Goal: Information Seeking & Learning: Learn about a topic

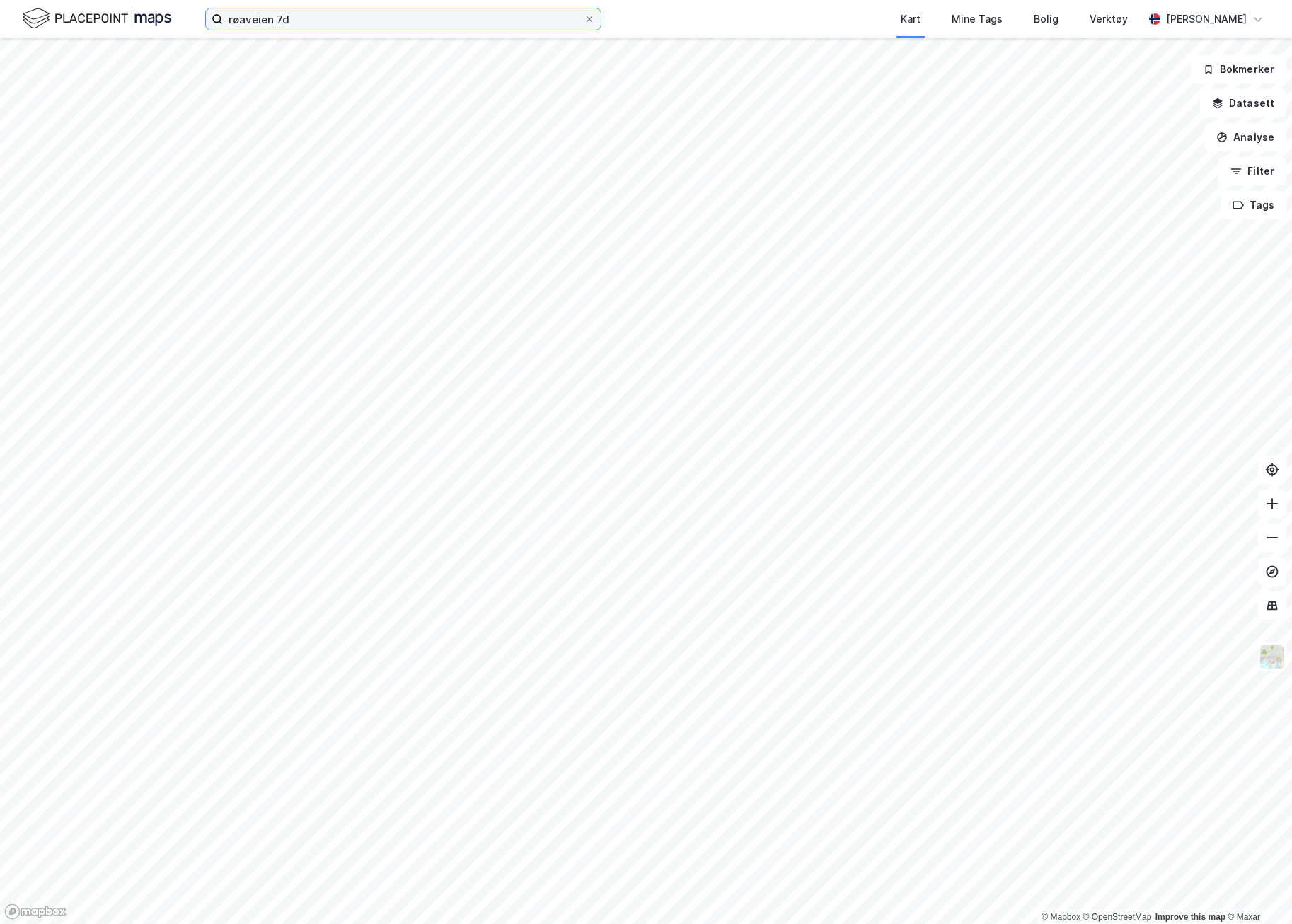
click at [278, 18] on input "røaveien 7d" at bounding box center [404, 19] width 361 height 21
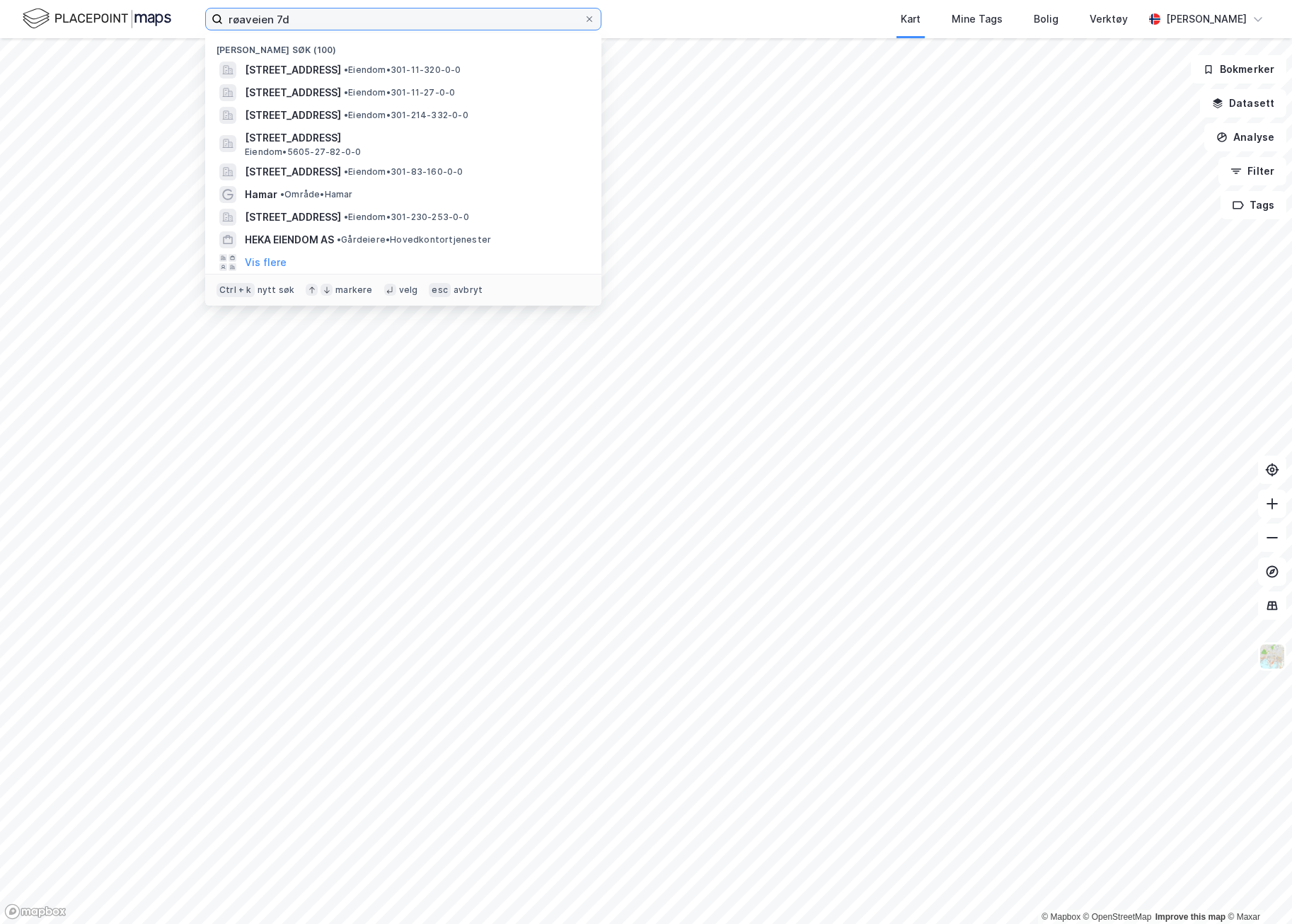
click at [278, 18] on input "røaveien 7d" at bounding box center [404, 19] width 361 height 21
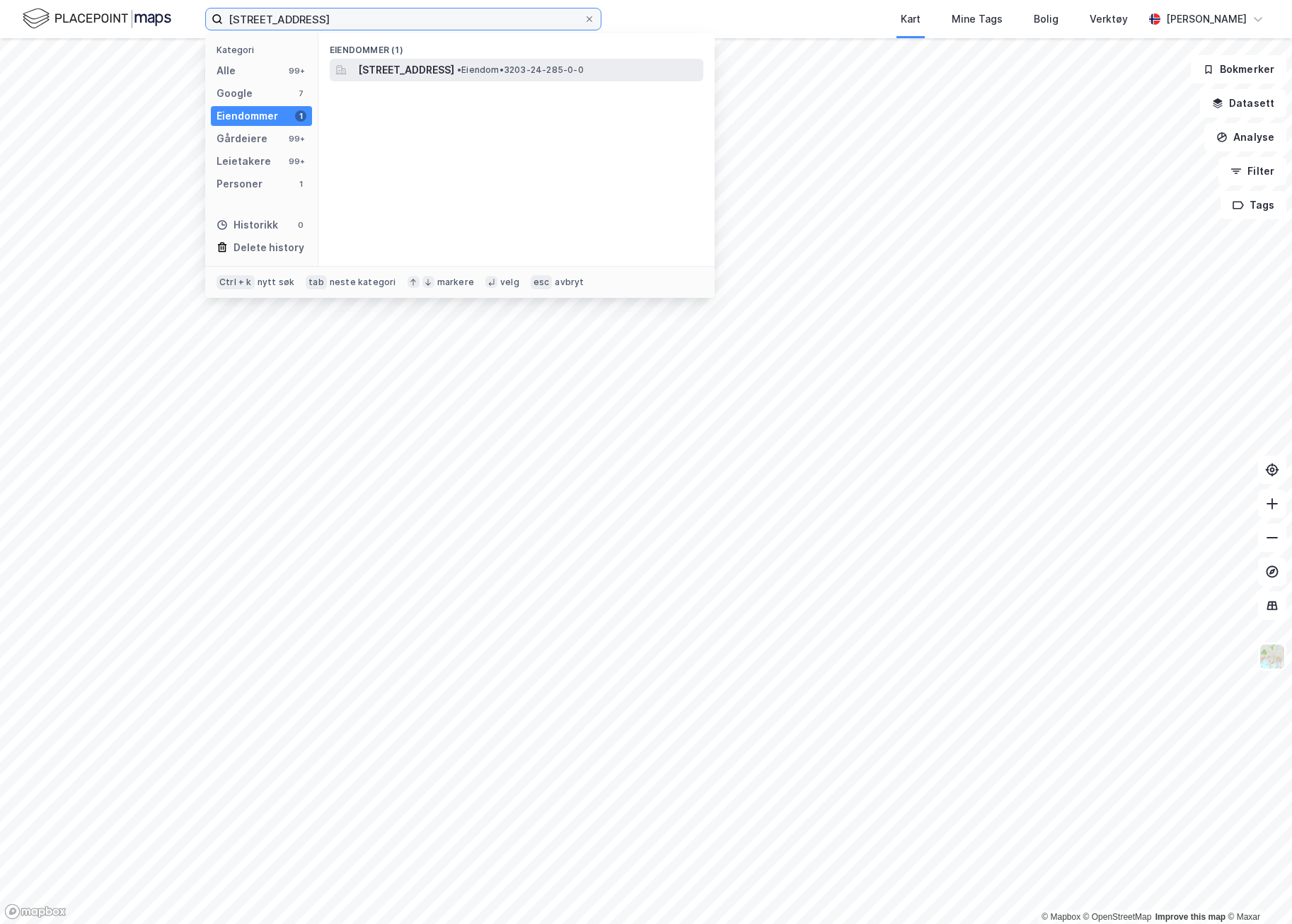
type input "[STREET_ADDRESS]"
click at [444, 72] on span "[STREET_ADDRESS]" at bounding box center [406, 70] width 96 height 17
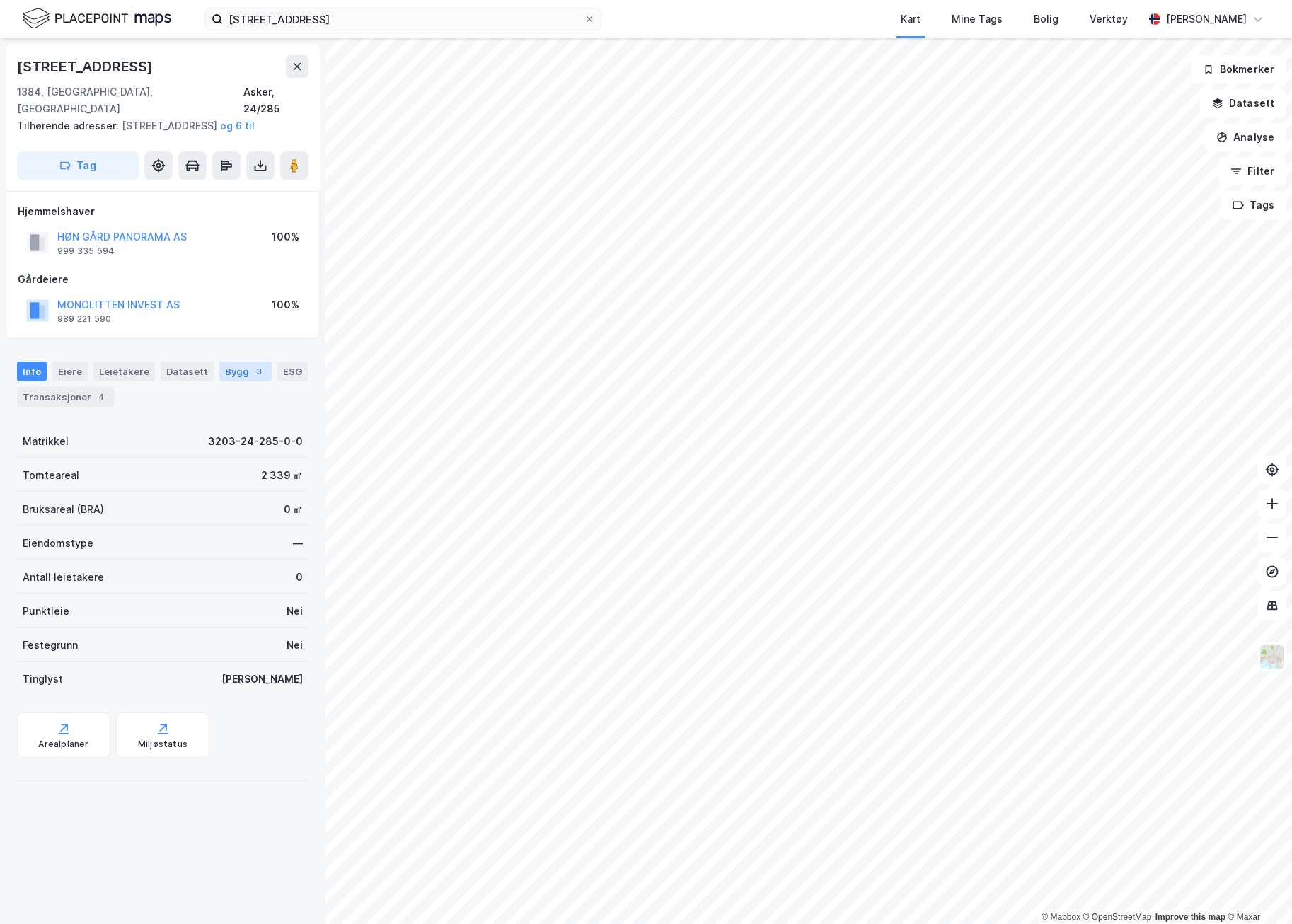
click at [242, 378] on div "Bygg 3" at bounding box center [245, 371] width 52 height 20
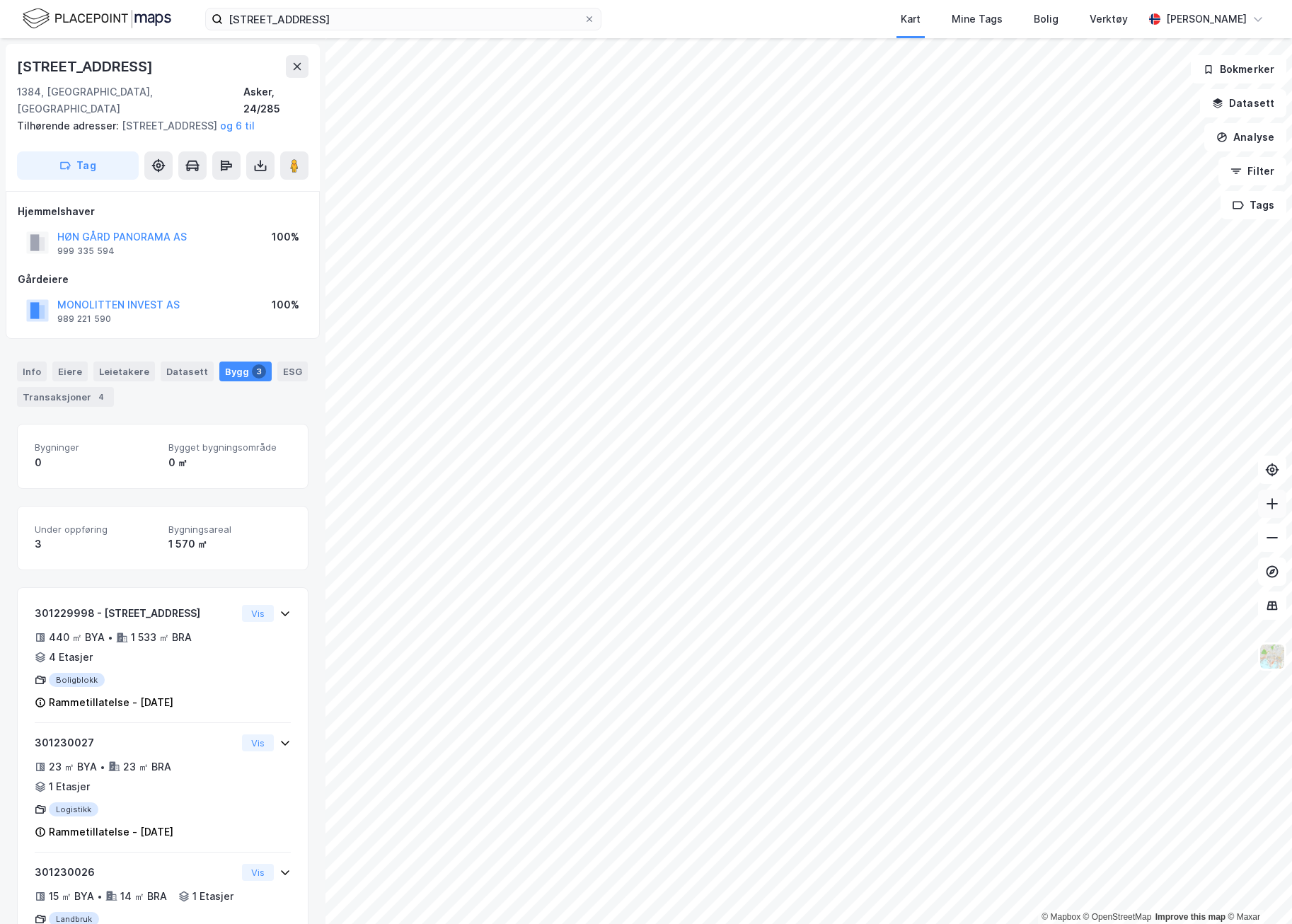
click at [1268, 512] on button at bounding box center [1272, 503] width 28 height 28
click at [1268, 511] on button at bounding box center [1272, 503] width 28 height 28
click at [1277, 540] on icon at bounding box center [1272, 537] width 15 height 15
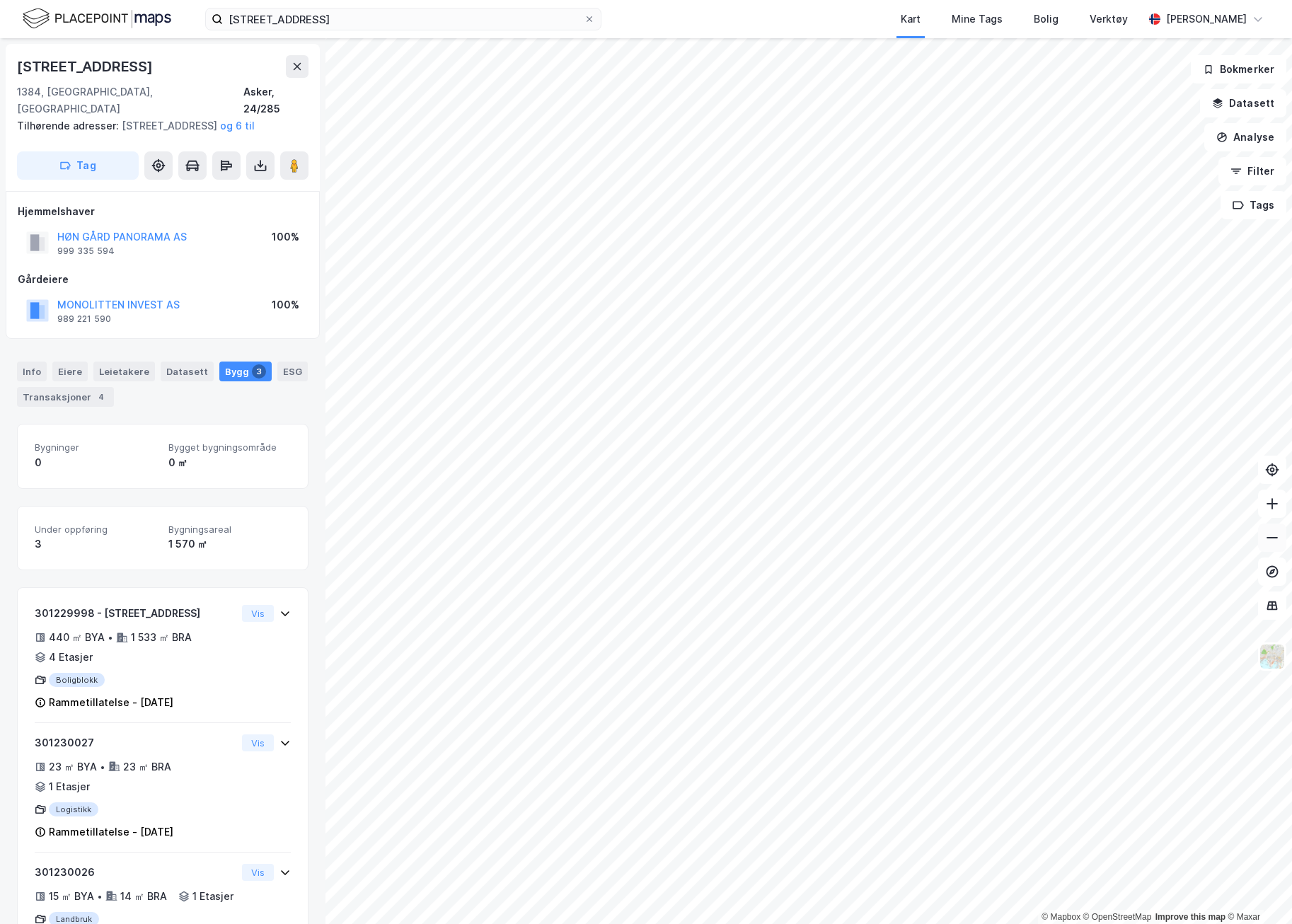
click at [1277, 540] on icon at bounding box center [1272, 537] width 15 height 15
click at [1271, 508] on icon at bounding box center [1272, 504] width 15 height 15
click at [1275, 464] on icon at bounding box center [1272, 469] width 15 height 15
click at [1270, 470] on icon at bounding box center [1272, 470] width 5 height 5
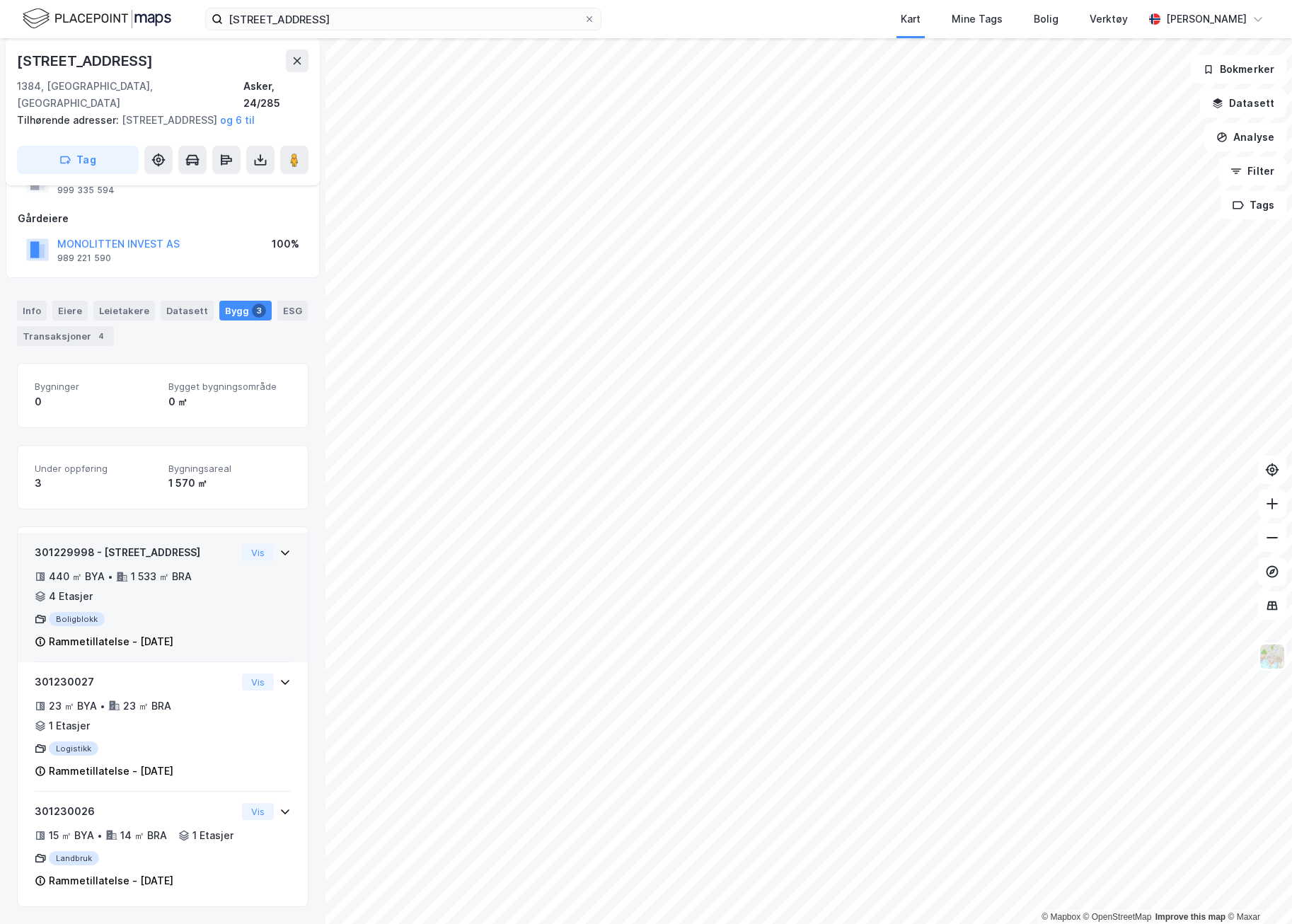
scroll to position [80, 0]
click at [280, 546] on icon at bounding box center [285, 552] width 11 height 11
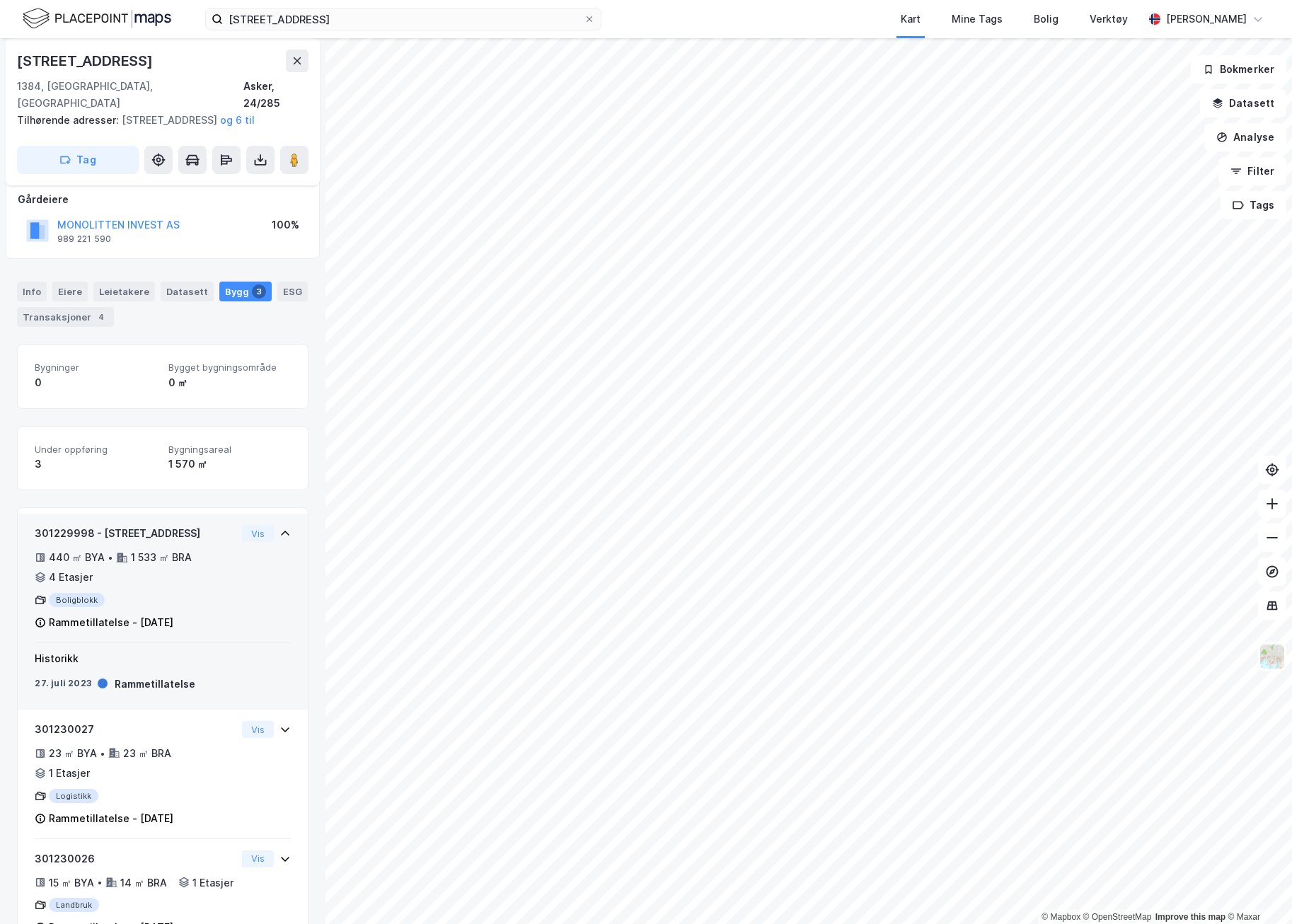
click at [280, 530] on icon at bounding box center [285, 533] width 11 height 11
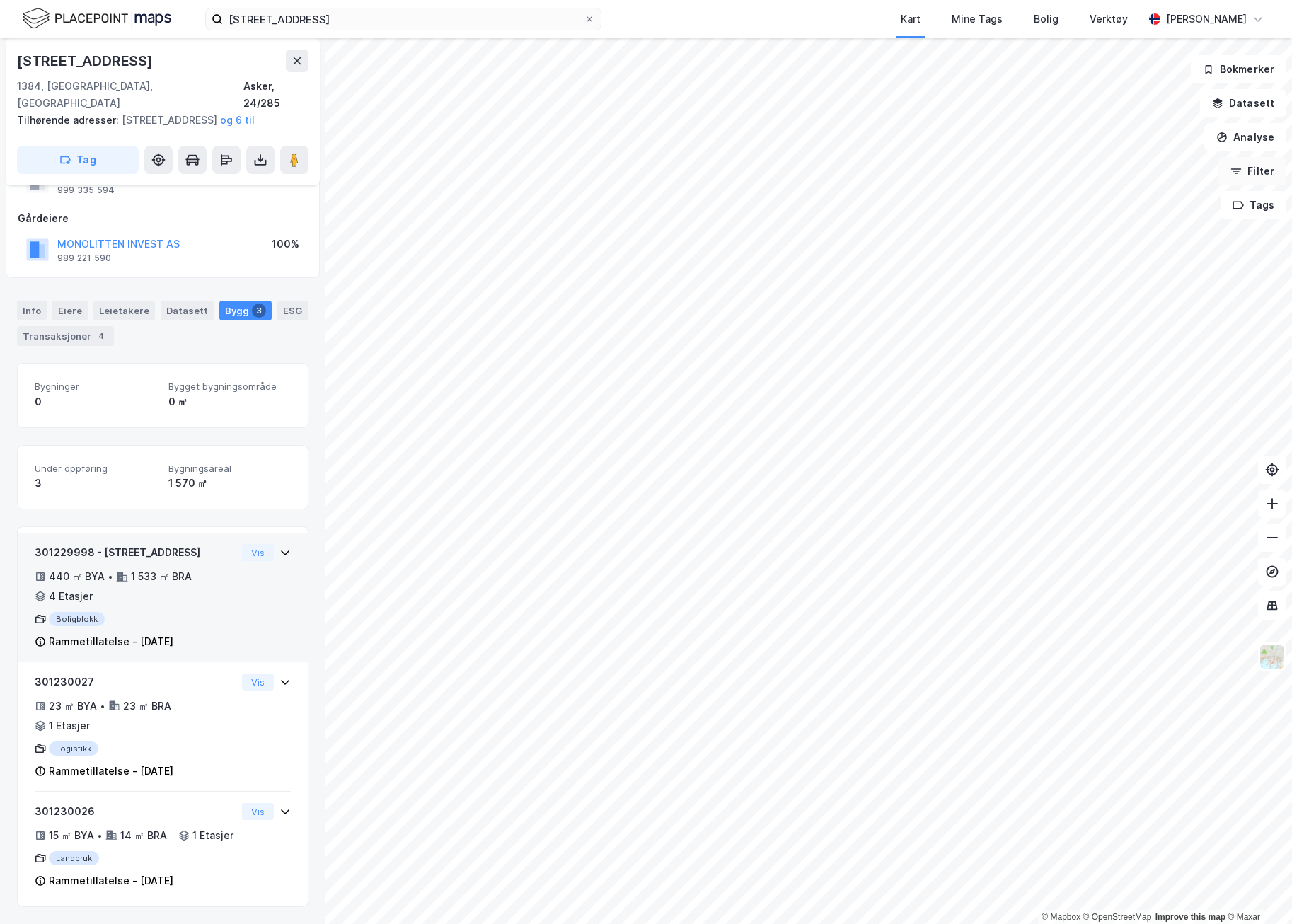
click at [1268, 173] on button "Filter" at bounding box center [1252, 170] width 68 height 28
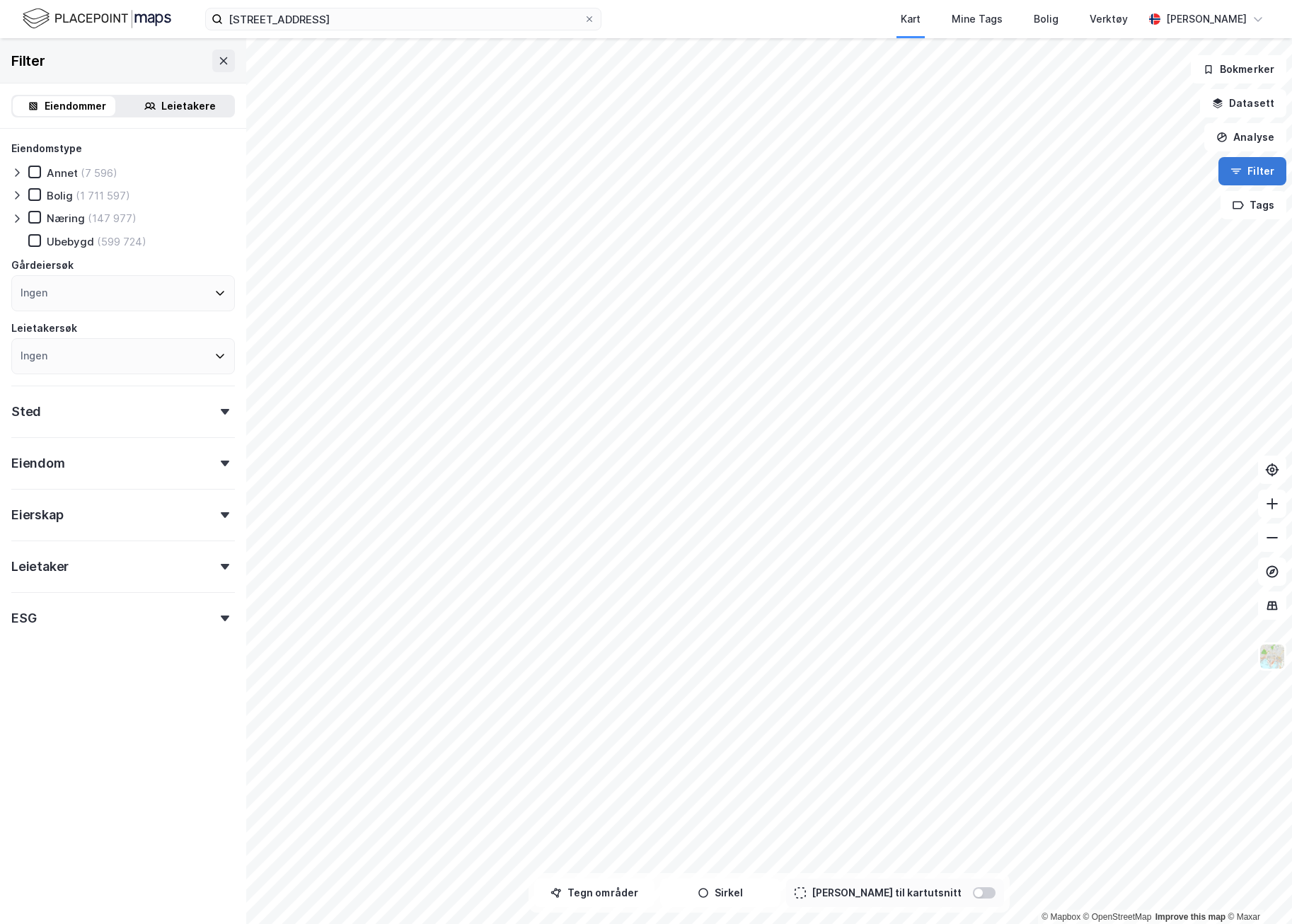
click at [1268, 173] on button "Filter" at bounding box center [1252, 170] width 68 height 28
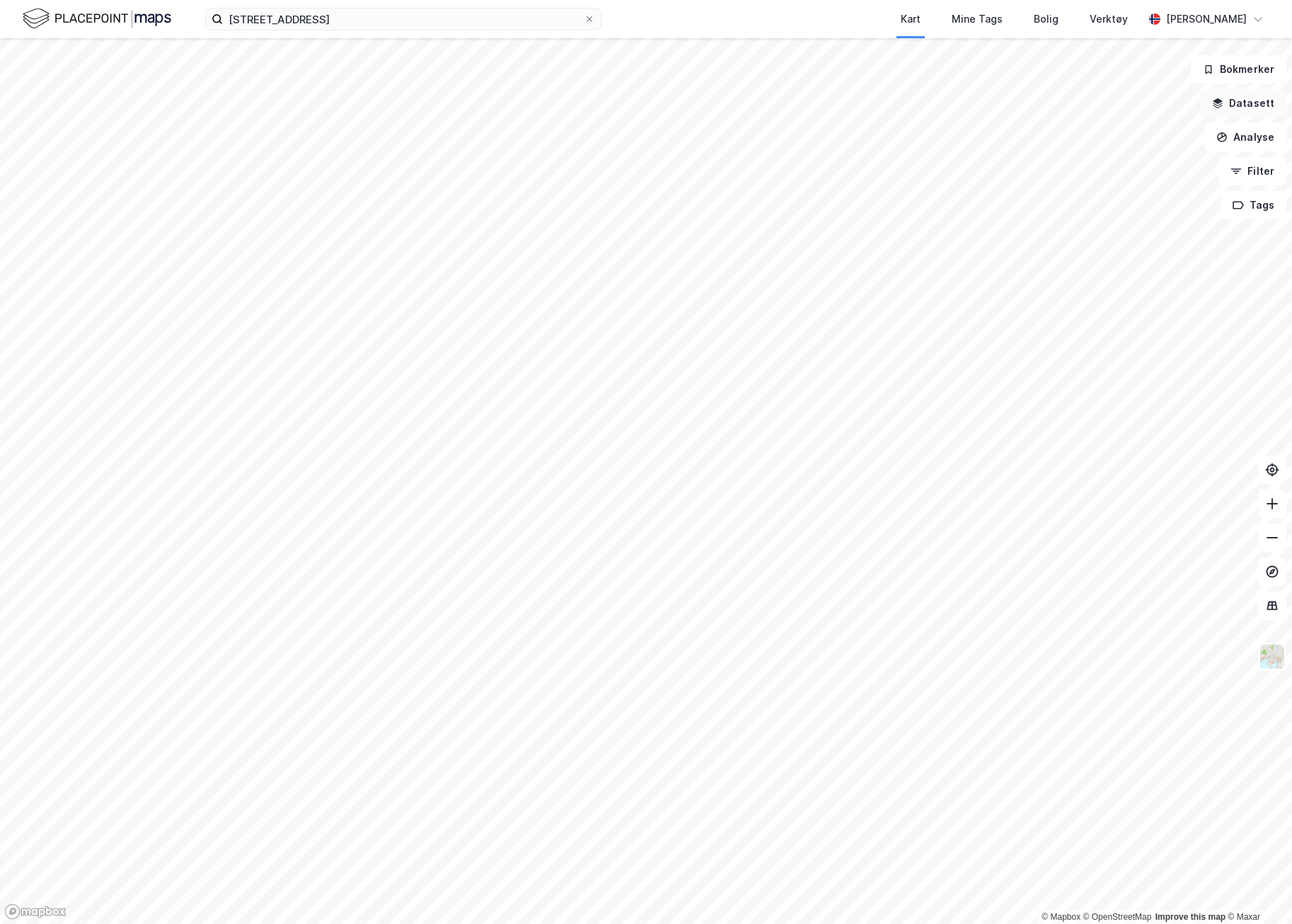
click at [1253, 107] on button "Datasett" at bounding box center [1243, 103] width 86 height 28
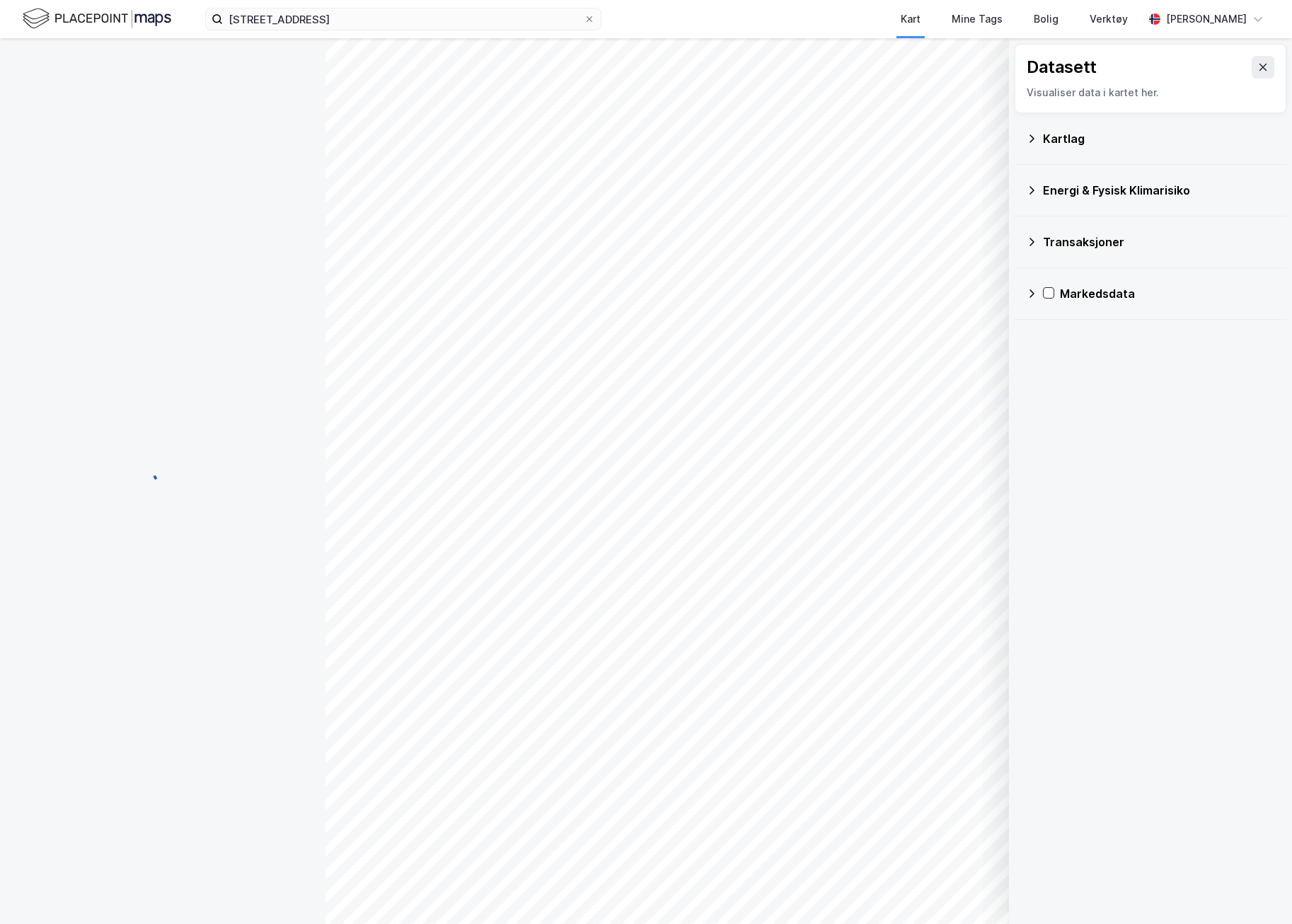
scroll to position [80, 0]
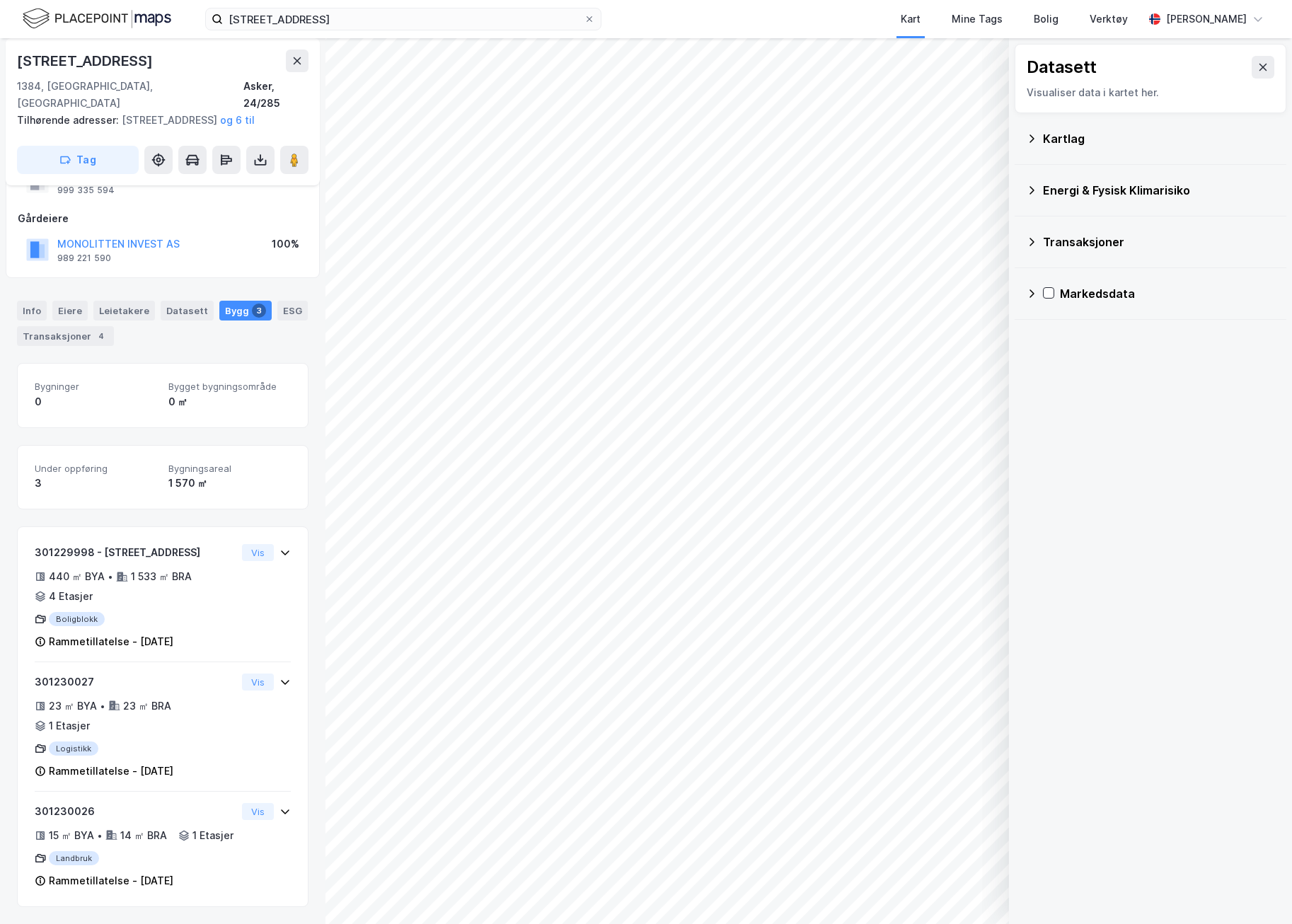
click at [1040, 138] on div "Kartlag" at bounding box center [1151, 138] width 249 height 34
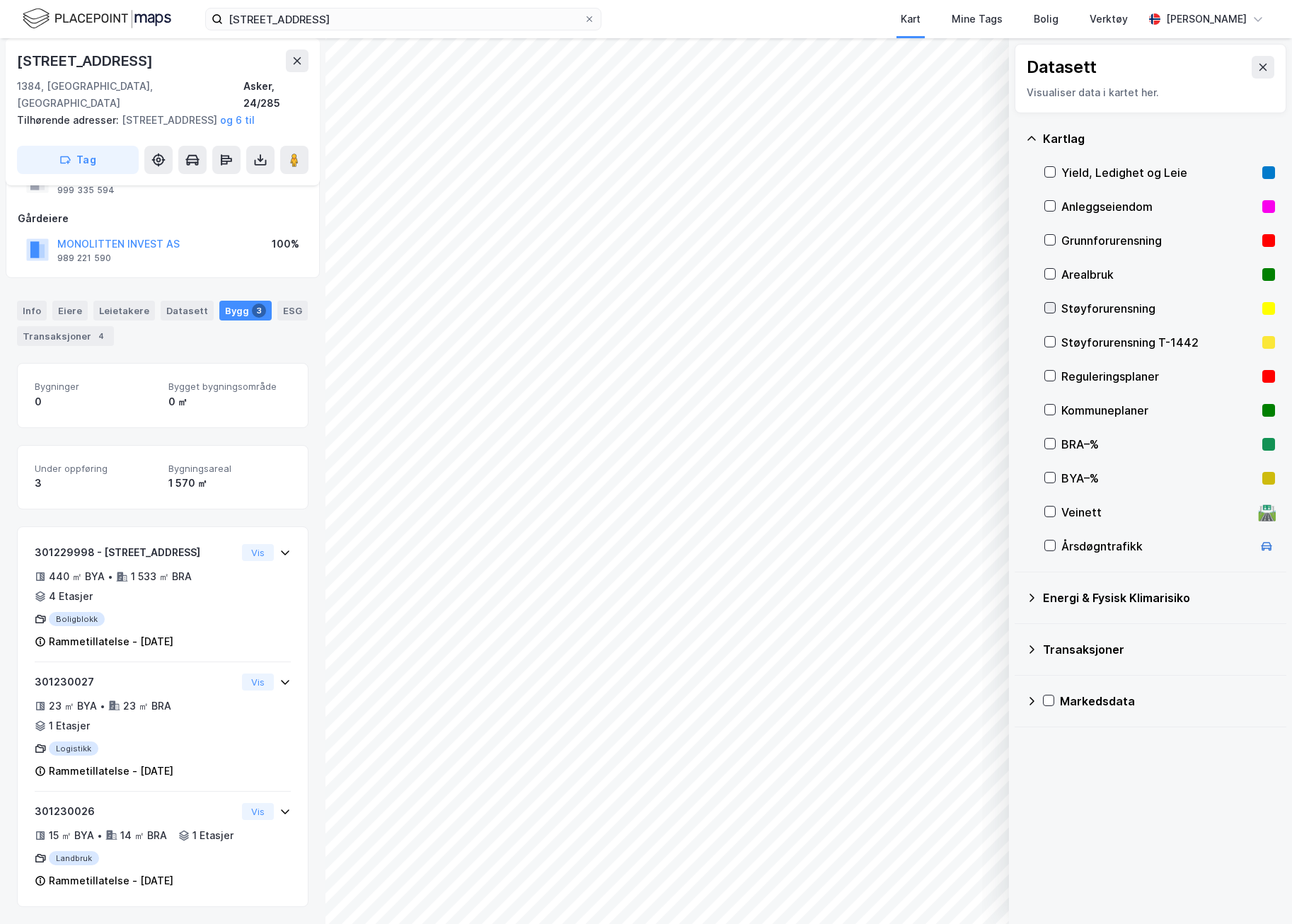
click at [1050, 305] on icon at bounding box center [1050, 307] width 10 height 10
click at [1049, 347] on icon at bounding box center [1050, 342] width 10 height 10
click at [1047, 342] on icon at bounding box center [1050, 342] width 10 height 10
click at [1050, 280] on div at bounding box center [1050, 274] width 11 height 12
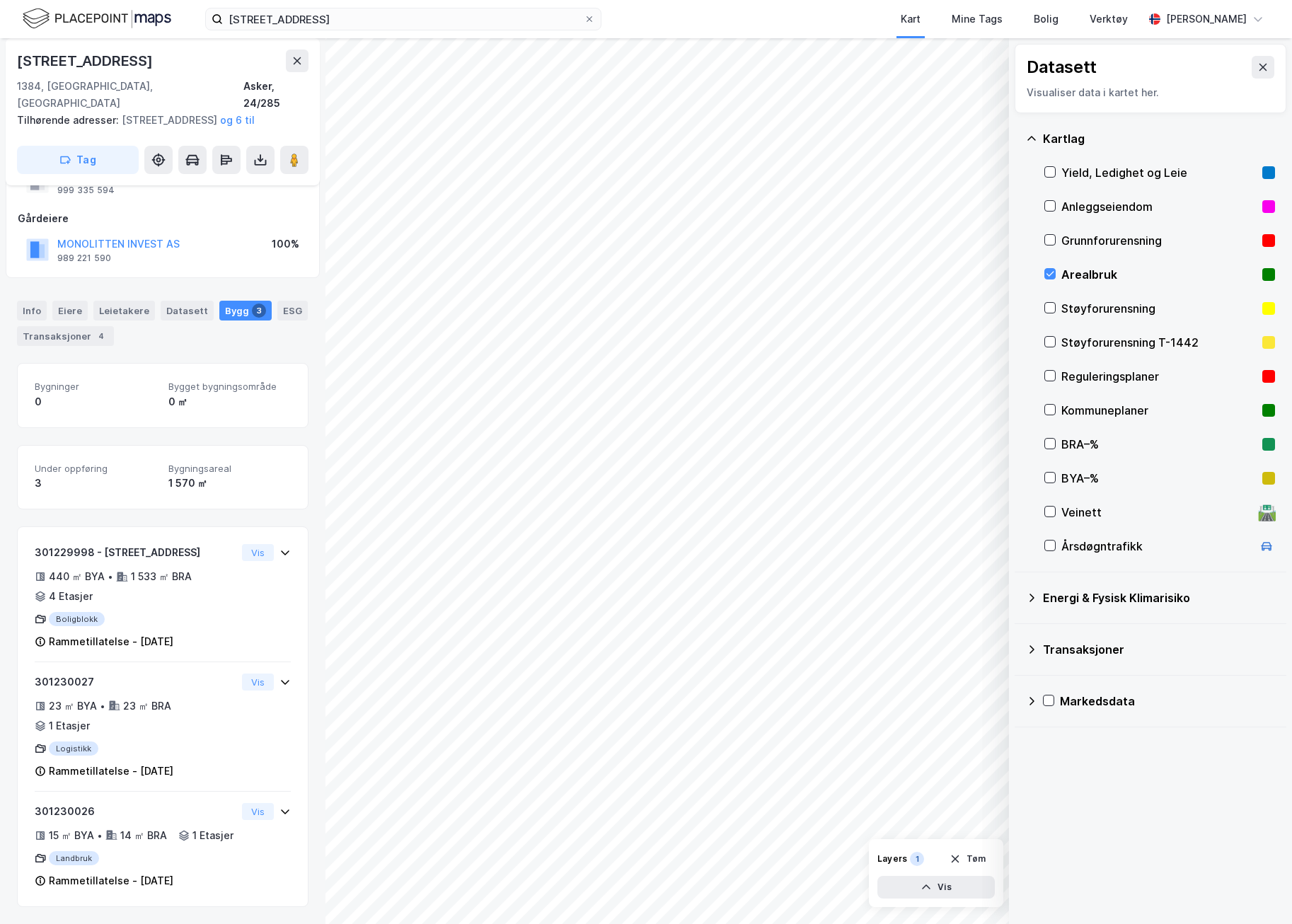
click at [1050, 280] on div at bounding box center [1050, 274] width 11 height 12
click at [1050, 545] on icon at bounding box center [1050, 545] width 10 height 10
click at [1044, 511] on div "Kartlag Yield, Ledighet og Leie Anleggseiendom Grunnforurensning Arealbruk Støy…" at bounding box center [1150, 342] width 271 height 459
click at [1044, 511] on div "Kartlag Yield, Ledighet og Leie Anleggseiendom Grunnforurensning Arealbruk Støy…" at bounding box center [1150, 342] width 271 height 459
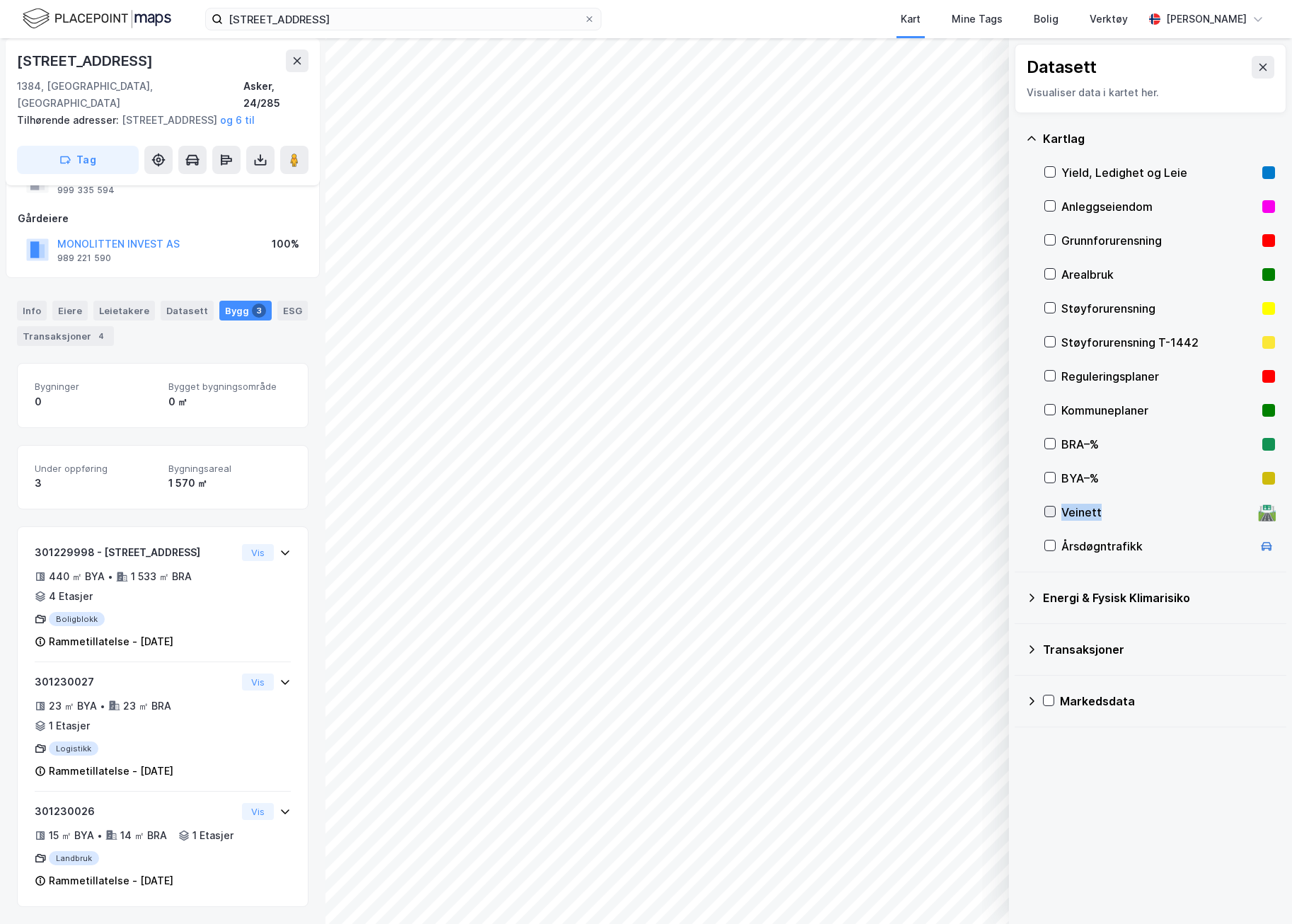
click at [1048, 510] on icon at bounding box center [1050, 511] width 10 height 10
click at [1048, 511] on icon at bounding box center [1050, 511] width 10 height 10
click at [1052, 475] on icon at bounding box center [1050, 477] width 10 height 10
click at [1053, 439] on icon at bounding box center [1050, 443] width 10 height 10
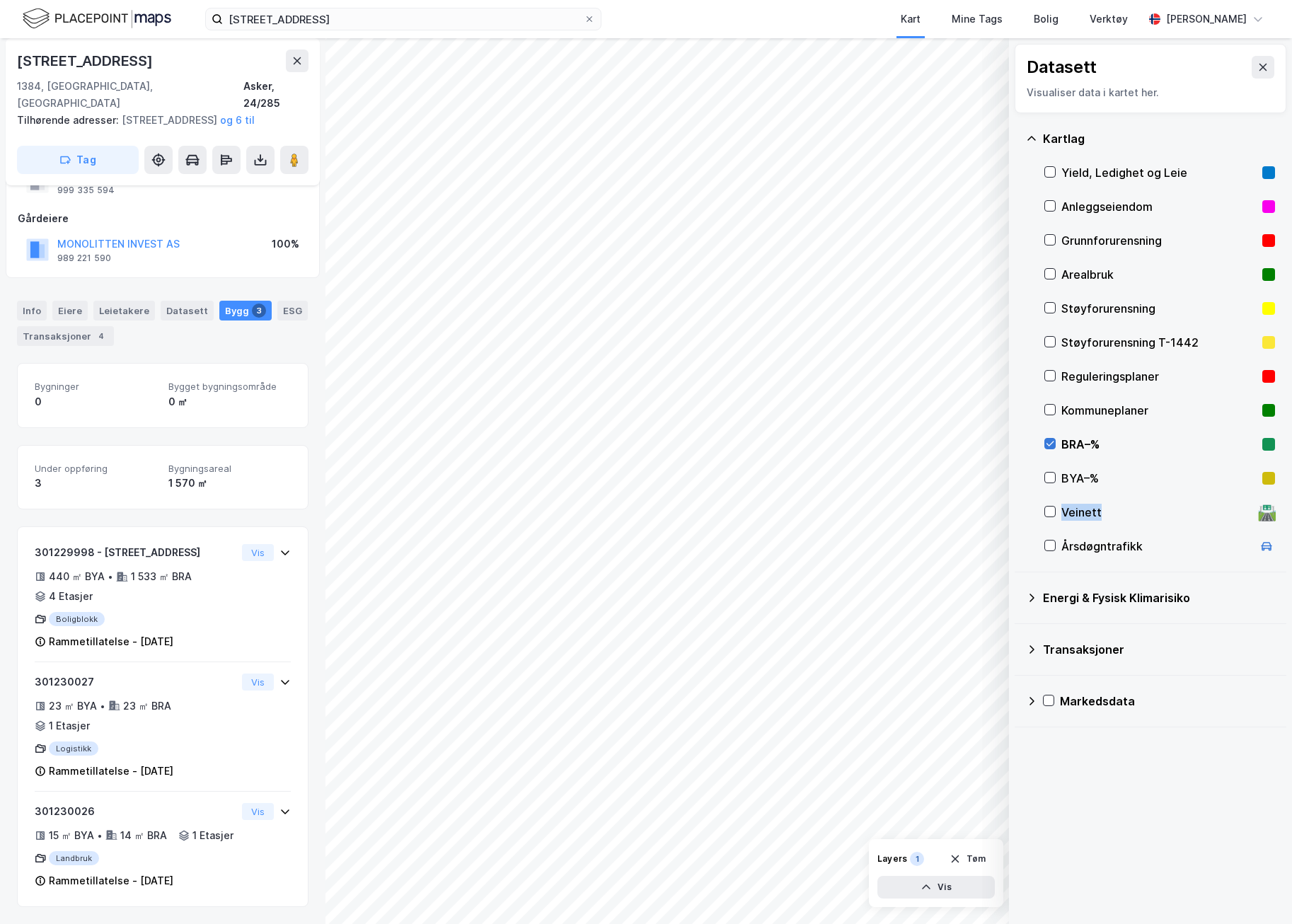
click at [1053, 439] on icon at bounding box center [1050, 443] width 10 height 10
click at [1050, 413] on icon at bounding box center [1050, 410] width 8 height 5
click at [1053, 379] on icon at bounding box center [1050, 375] width 10 height 10
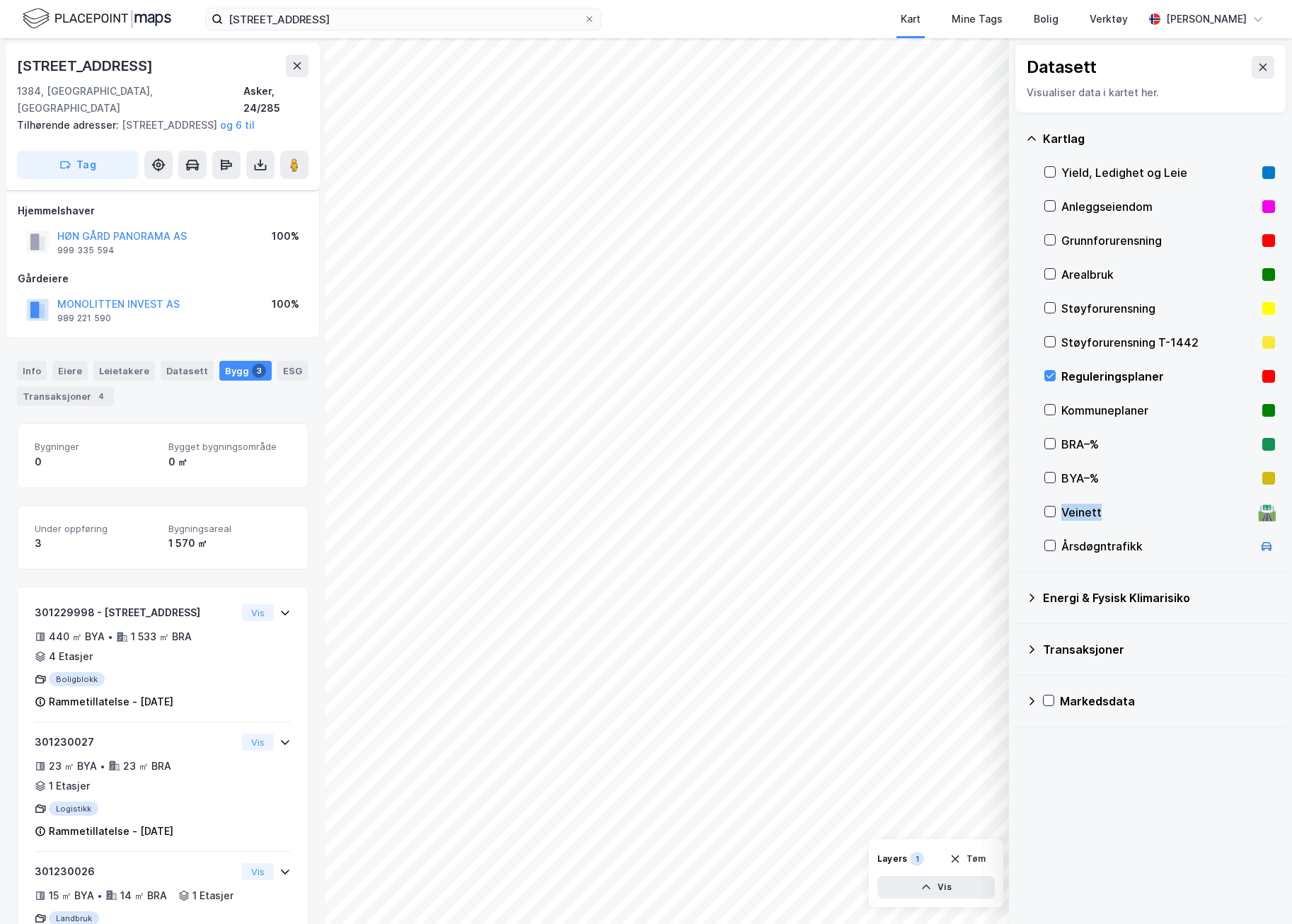
scroll to position [0, 0]
click at [239, 215] on div "Hjemmelshaver" at bounding box center [162, 212] width 290 height 17
